Goal: Navigation & Orientation: Find specific page/section

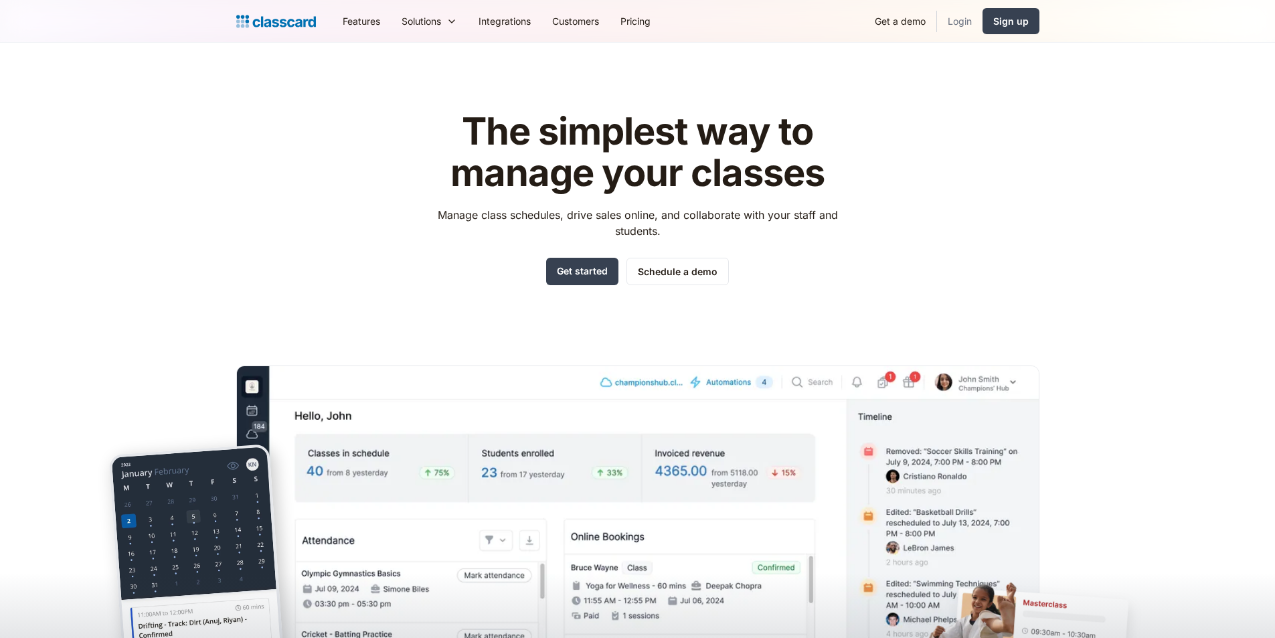
click at [961, 13] on link "Login" at bounding box center [960, 21] width 46 height 30
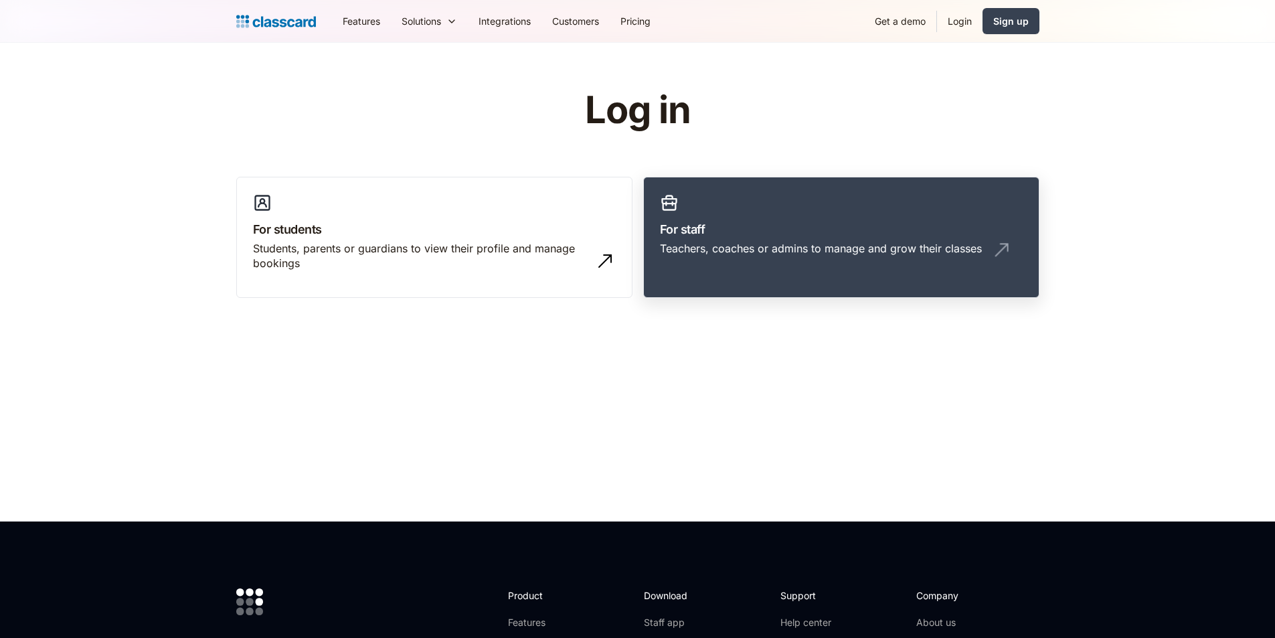
click at [707, 261] on div "Teachers, coaches or admins to manage and grow their classes" at bounding box center [841, 253] width 363 height 25
